Goal: Find specific page/section: Find specific page/section

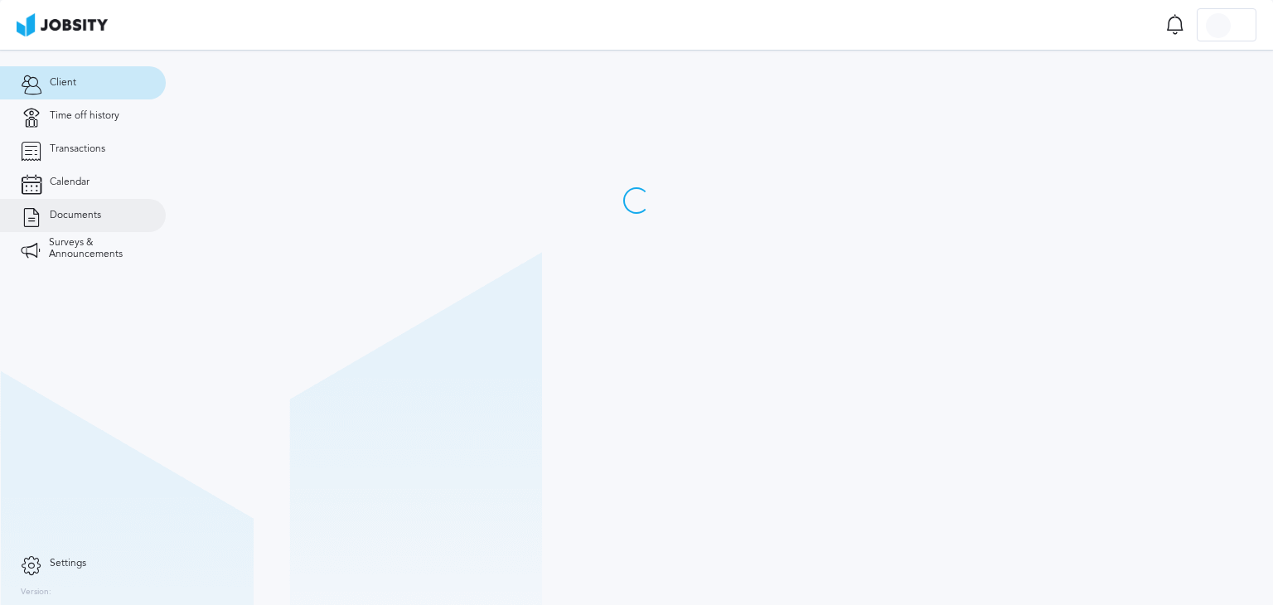
click at [119, 206] on link "Documents" at bounding box center [83, 215] width 166 height 33
click at [107, 210] on link "Documents" at bounding box center [83, 215] width 166 height 33
